Goal: Transaction & Acquisition: Purchase product/service

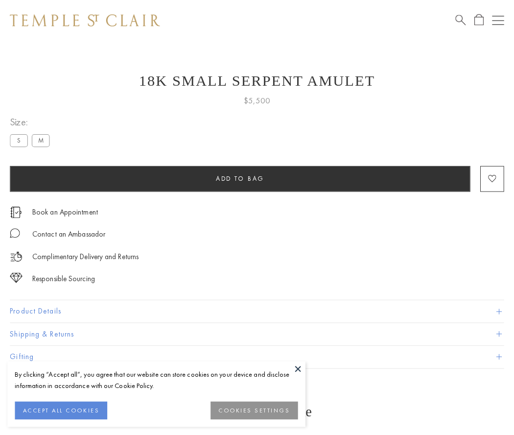
scroll to position [9, 0]
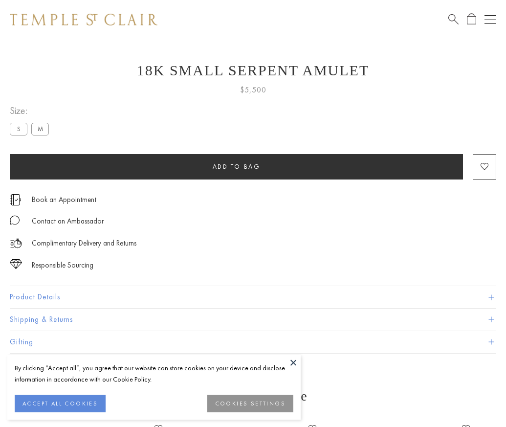
click at [236, 166] on span "Add to bag" at bounding box center [237, 166] width 48 height 8
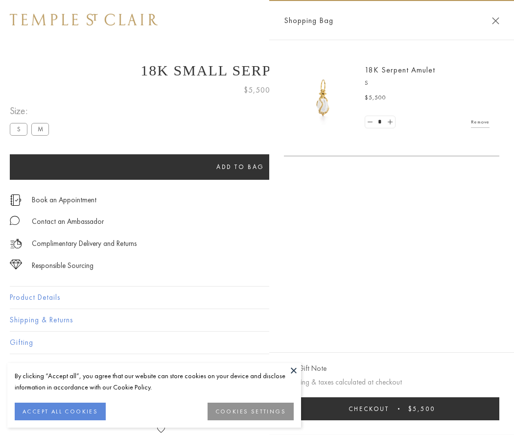
click at [392, 408] on button "Checkout $5,500" at bounding box center [391, 408] width 215 height 23
